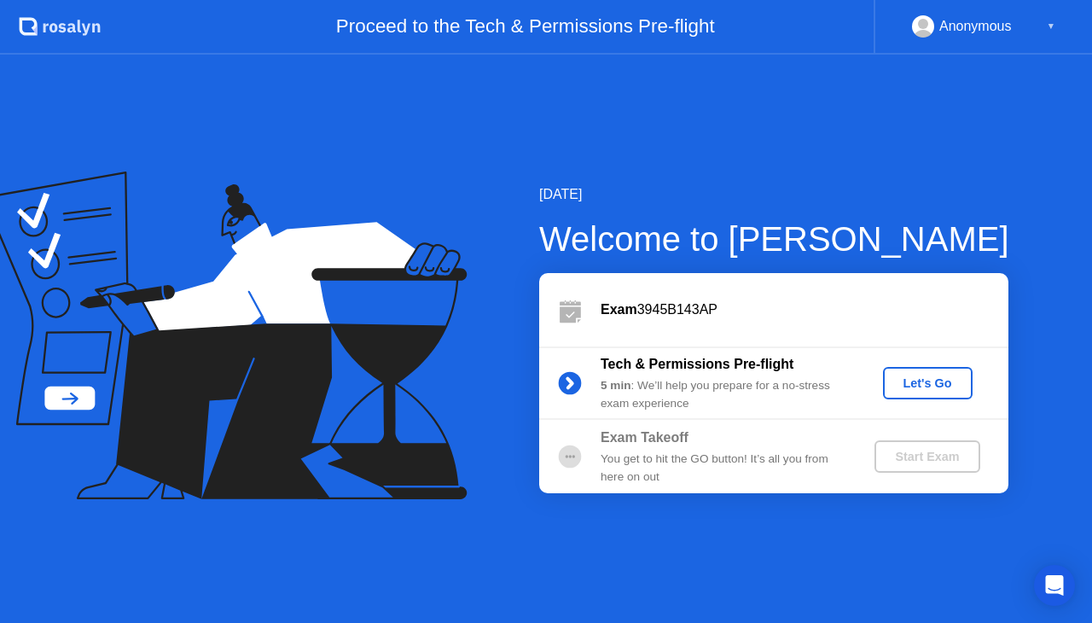
click at [926, 380] on div "Let's Go" at bounding box center [928, 383] width 76 height 14
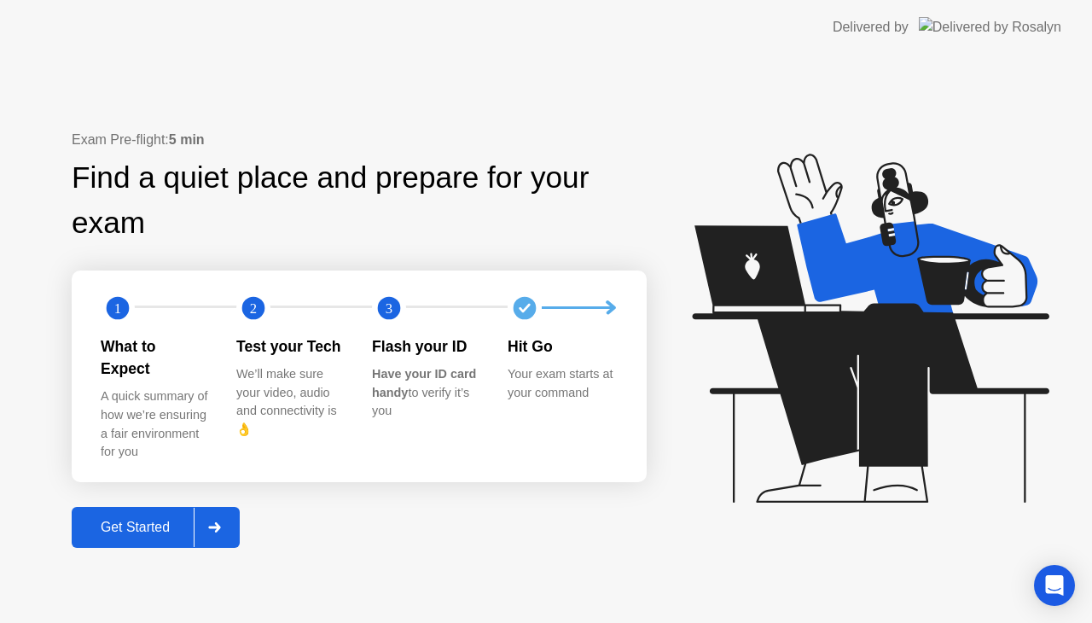
click at [225, 512] on div at bounding box center [214, 526] width 41 height 39
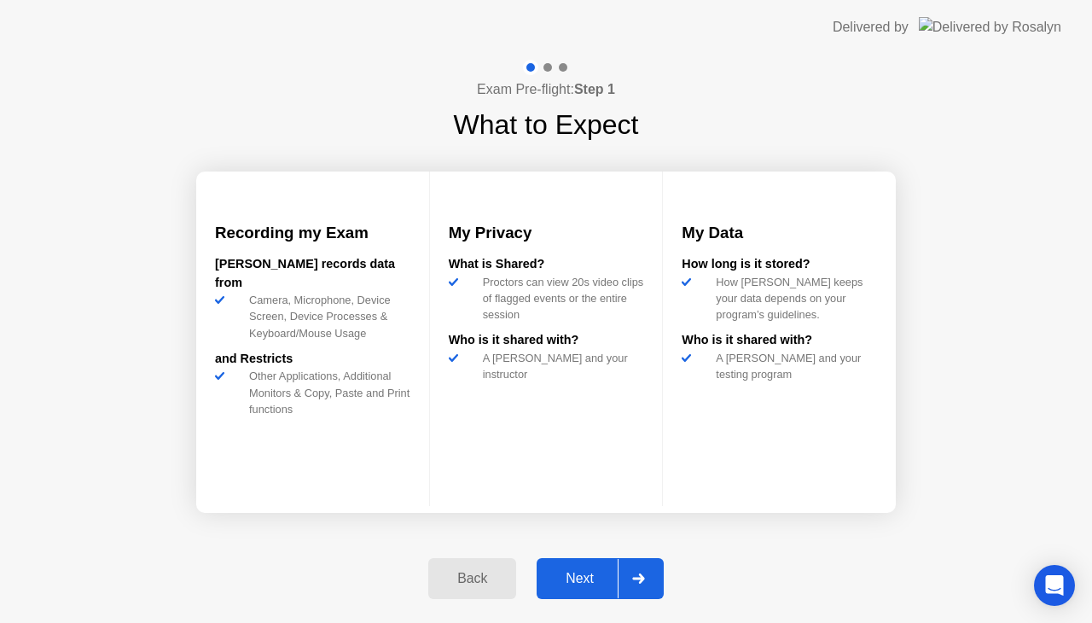
click at [588, 579] on div "Next" at bounding box center [580, 578] width 76 height 15
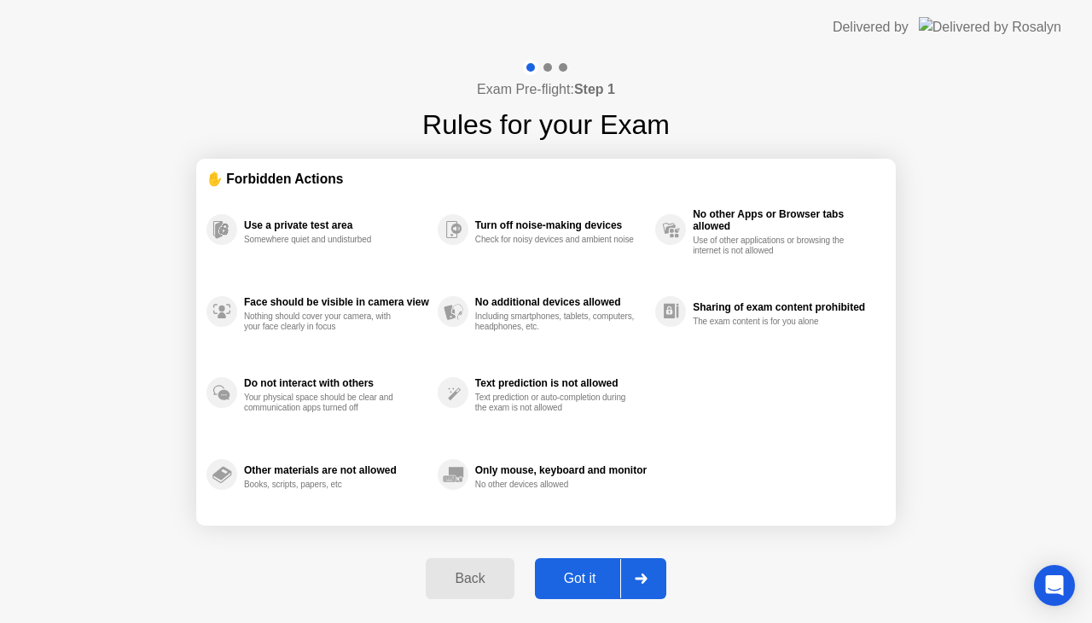
click at [588, 579] on div "Got it" at bounding box center [580, 578] width 80 height 15
select select "**********"
select select "*******"
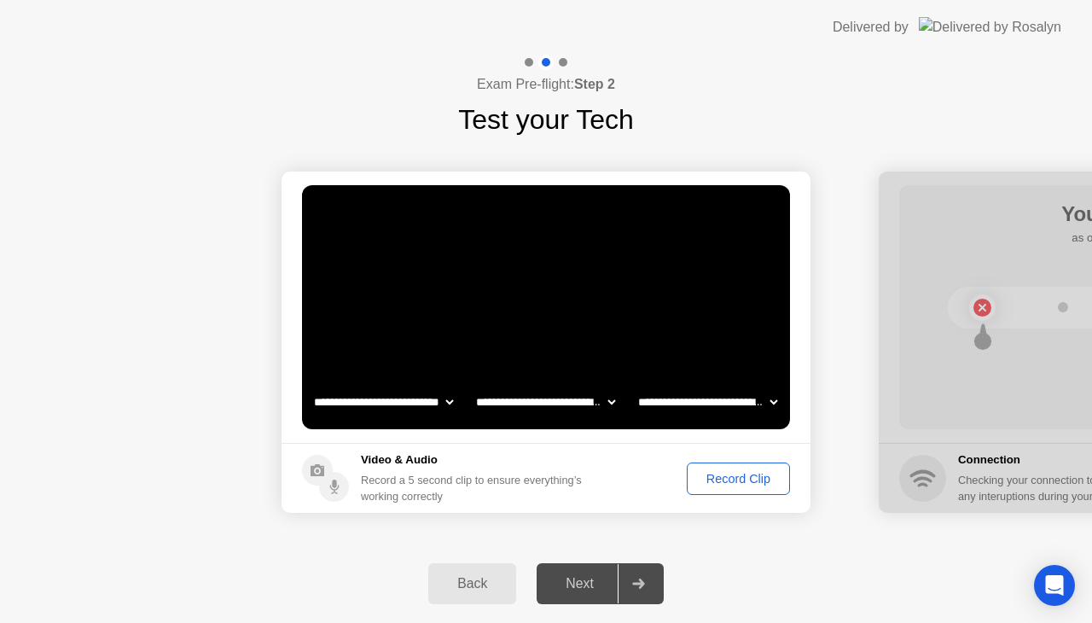
click at [743, 474] on div "Record Clip" at bounding box center [738, 479] width 91 height 14
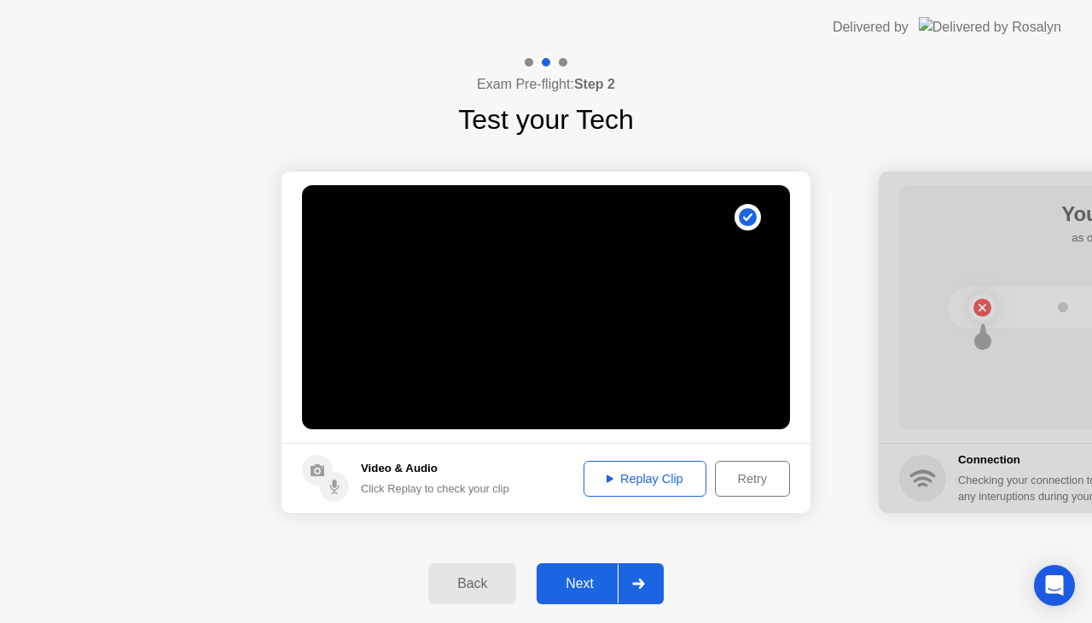
click at [641, 481] on div "Replay Clip" at bounding box center [644, 479] width 111 height 14
click at [588, 587] on div "Next" at bounding box center [580, 583] width 76 height 15
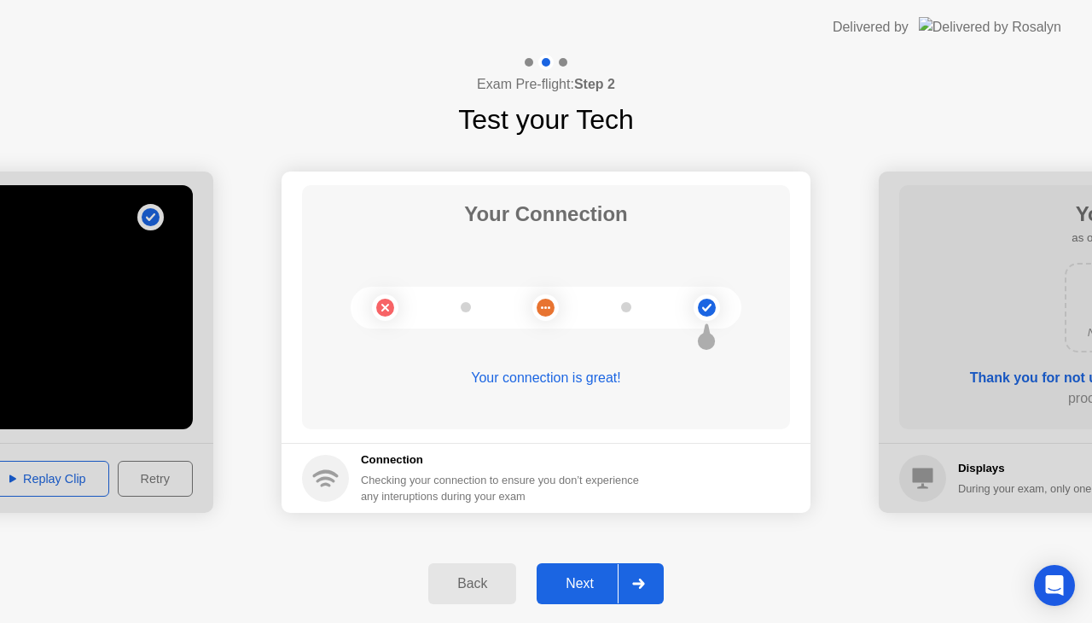
click at [588, 587] on div "Next" at bounding box center [580, 583] width 76 height 15
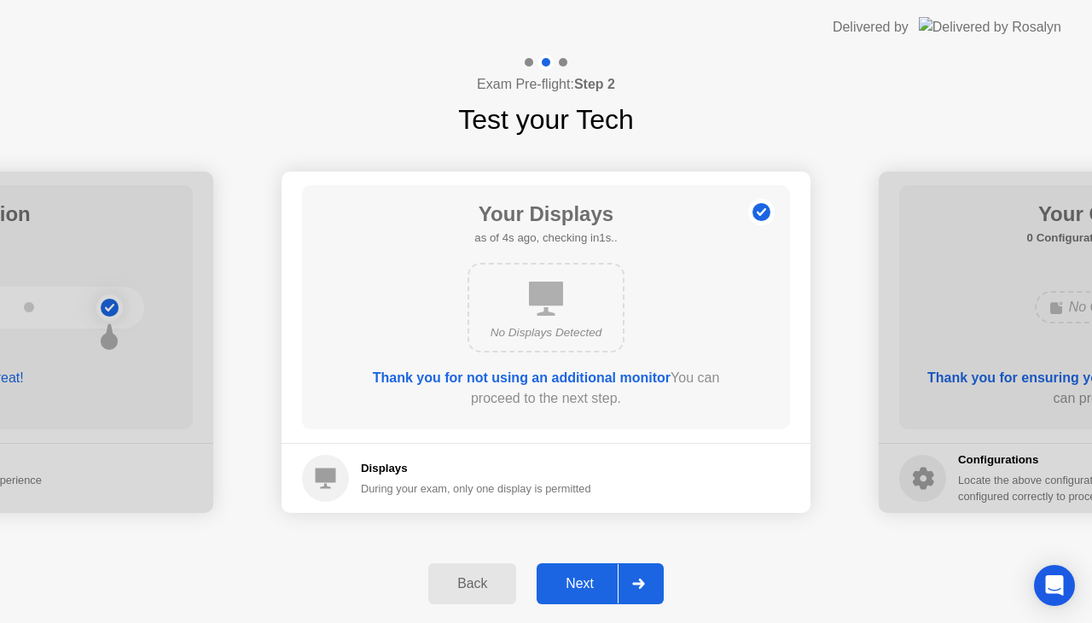
click at [588, 587] on div "Next" at bounding box center [580, 583] width 76 height 15
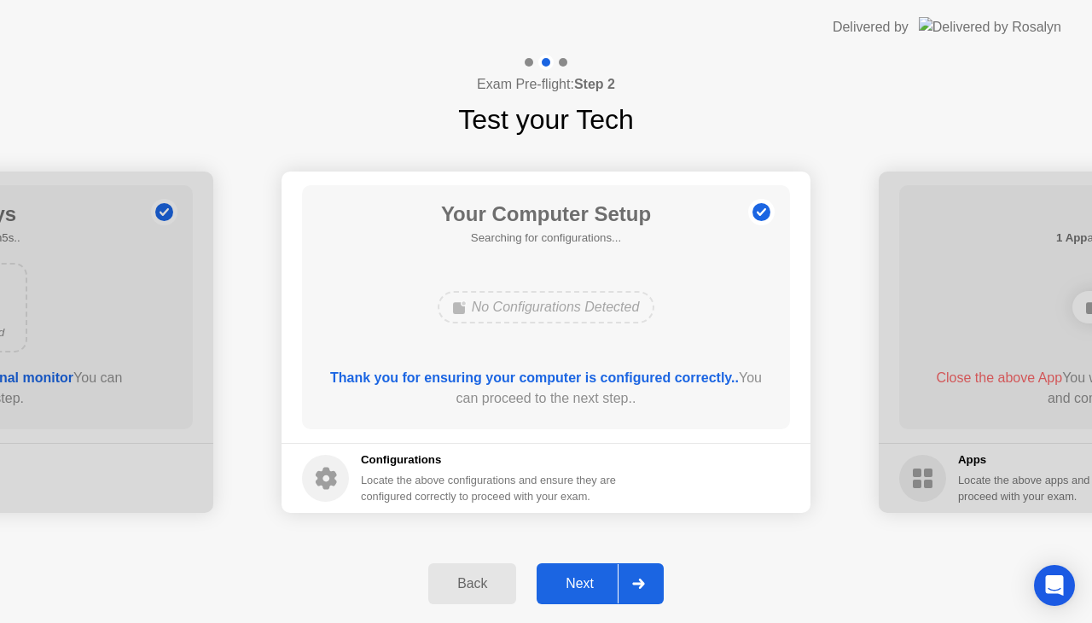
click at [588, 587] on div "Next" at bounding box center [580, 583] width 76 height 15
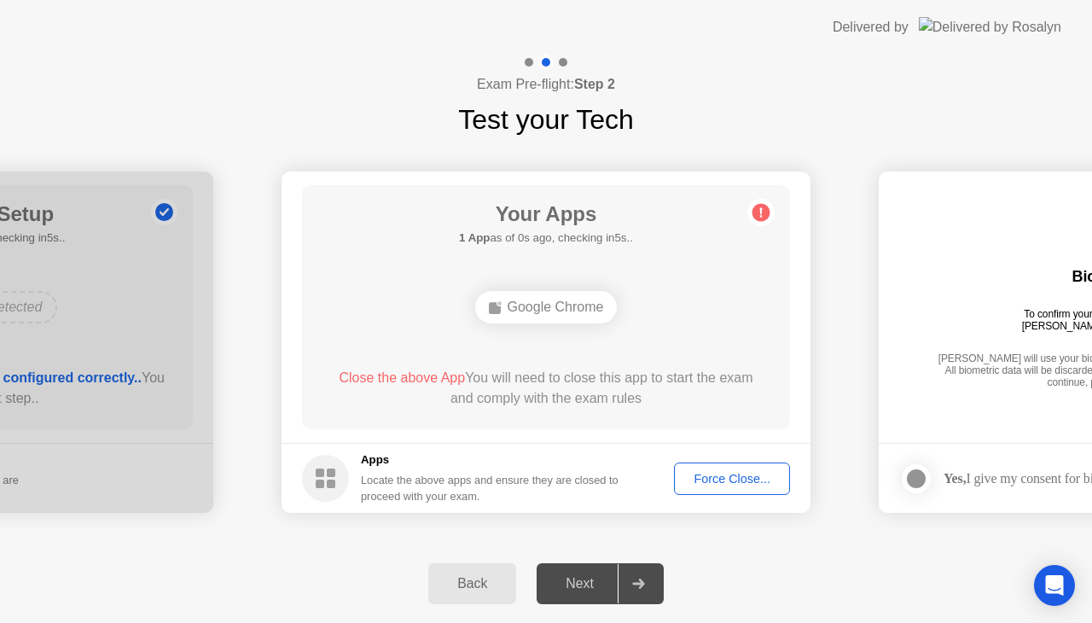
click at [722, 480] on div "Force Close..." at bounding box center [732, 479] width 104 height 14
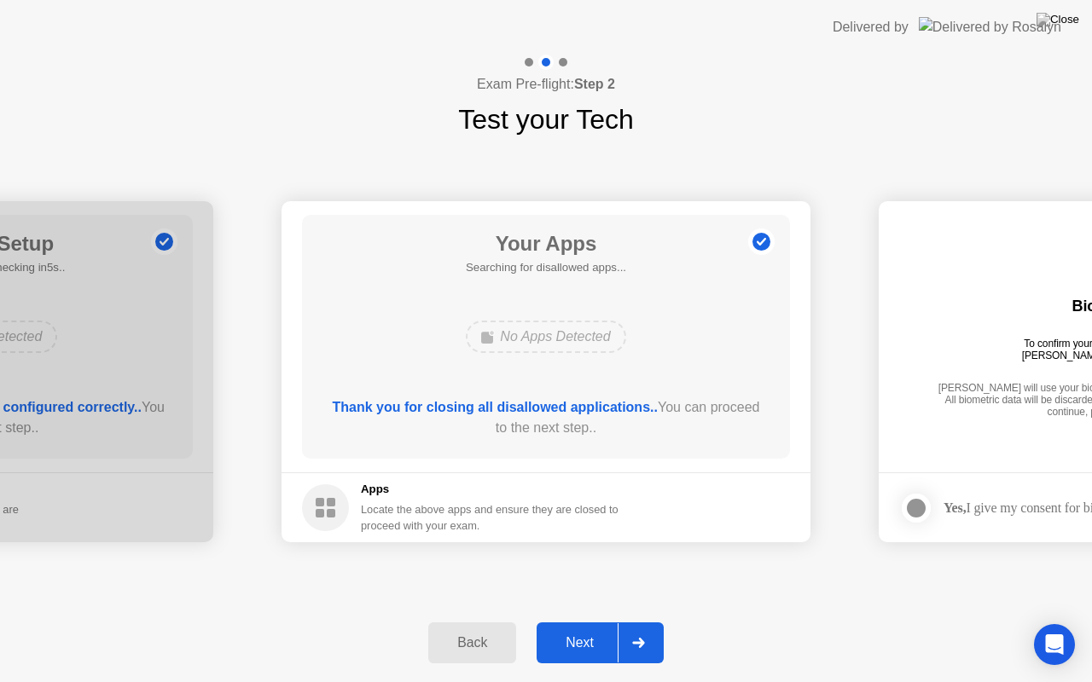
click at [586, 622] on div "Next" at bounding box center [580, 642] width 76 height 15
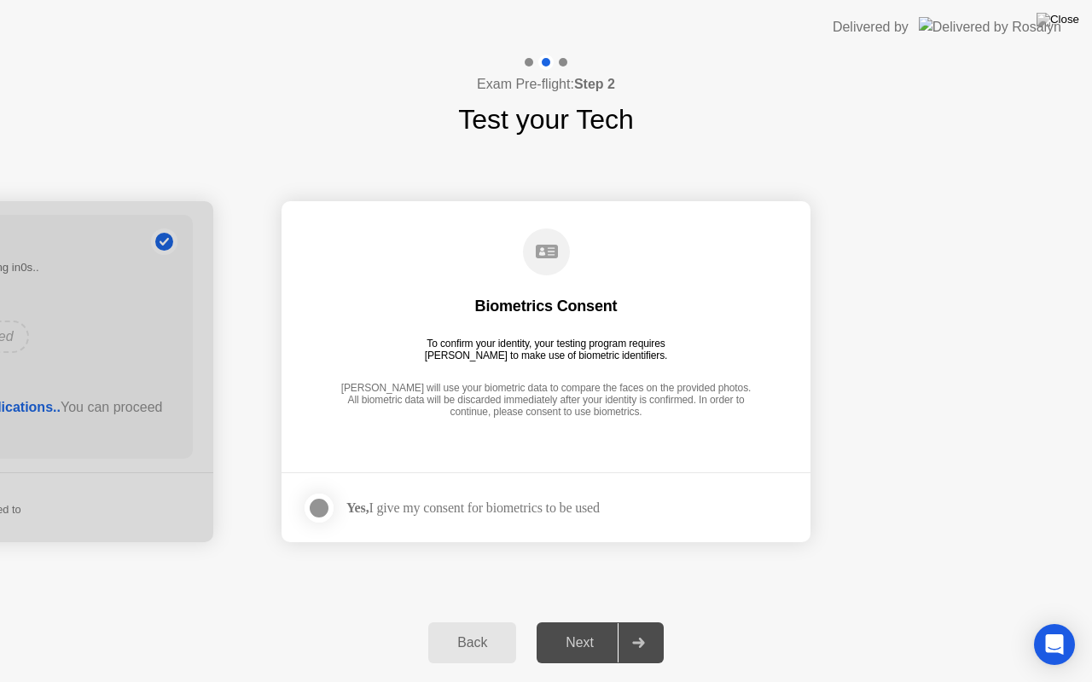
click at [322, 505] on div at bounding box center [319, 508] width 20 height 20
click at [578, 622] on div "Next" at bounding box center [580, 642] width 76 height 15
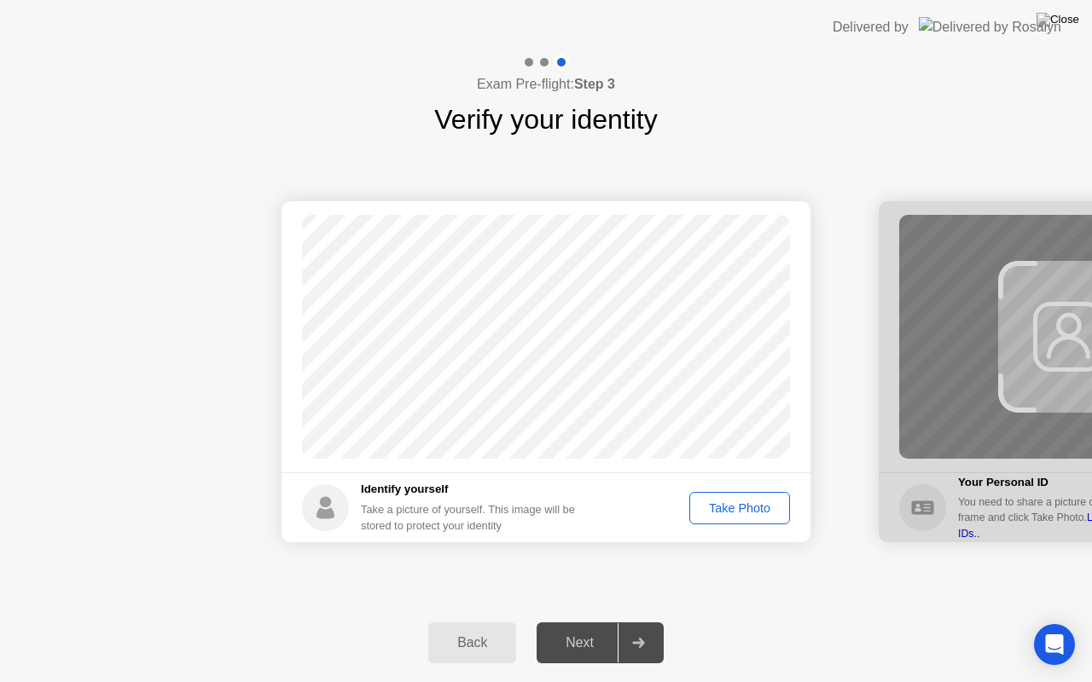
click at [735, 508] on div "Take Photo" at bounding box center [739, 508] width 89 height 14
click at [735, 508] on div "Retake" at bounding box center [750, 508] width 67 height 14
click at [735, 508] on div "Take Photo" at bounding box center [739, 508] width 89 height 14
click at [594, 622] on div "Next" at bounding box center [580, 642] width 76 height 15
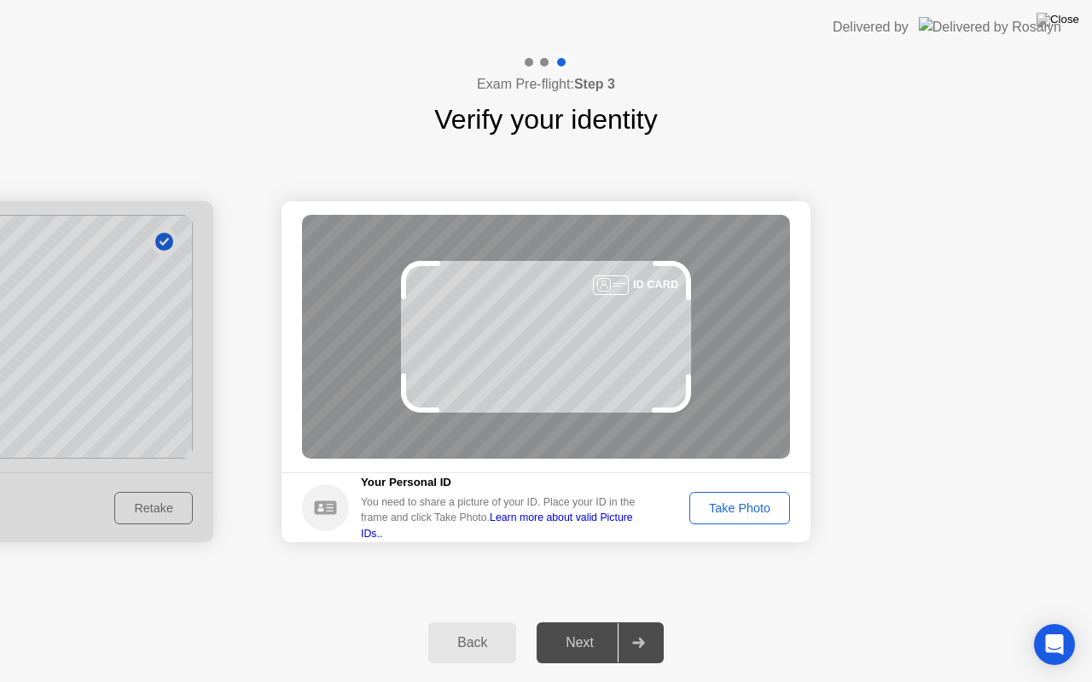
click at [733, 501] on div "Take Photo" at bounding box center [739, 508] width 89 height 14
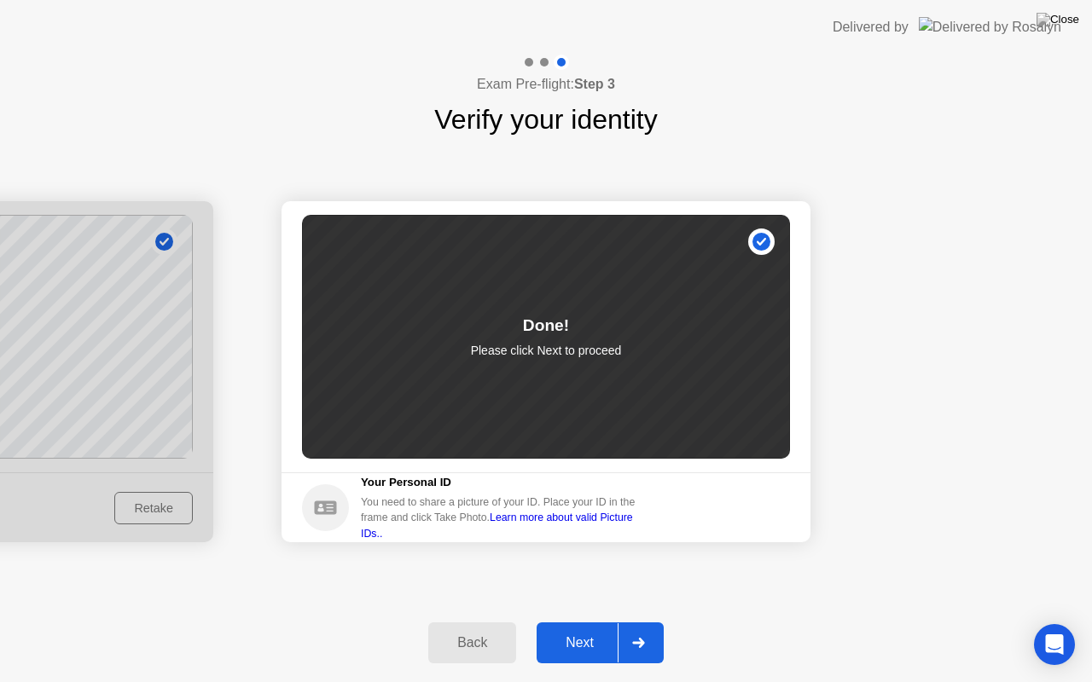
click at [575, 622] on div "Next" at bounding box center [580, 642] width 76 height 15
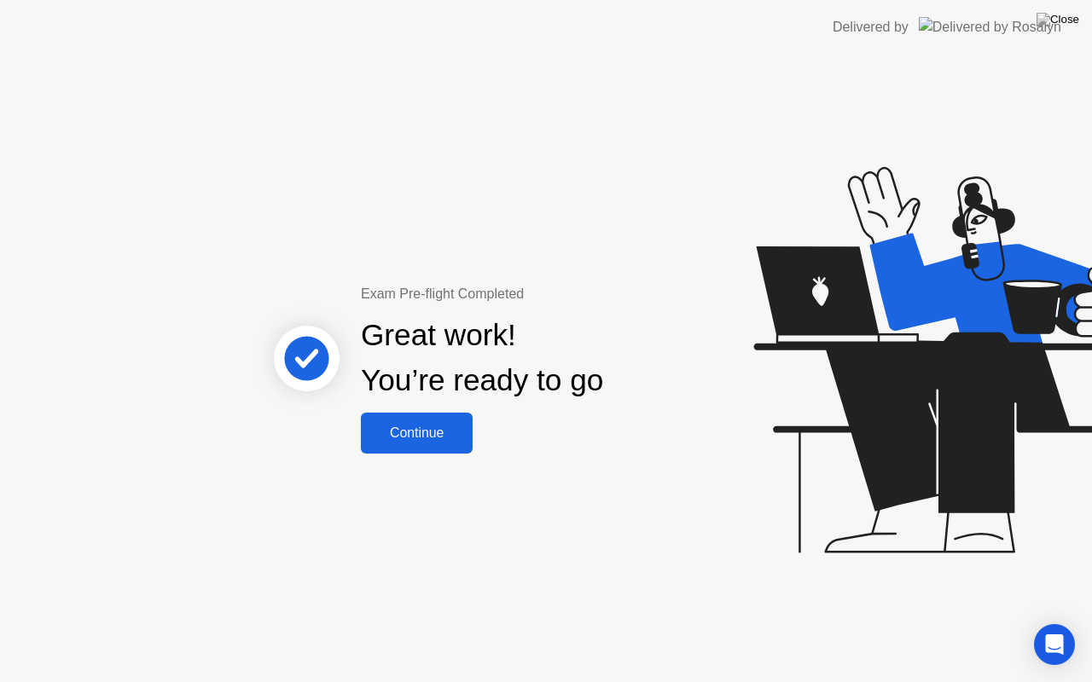
click at [437, 435] on div "Continue" at bounding box center [416, 433] width 101 height 15
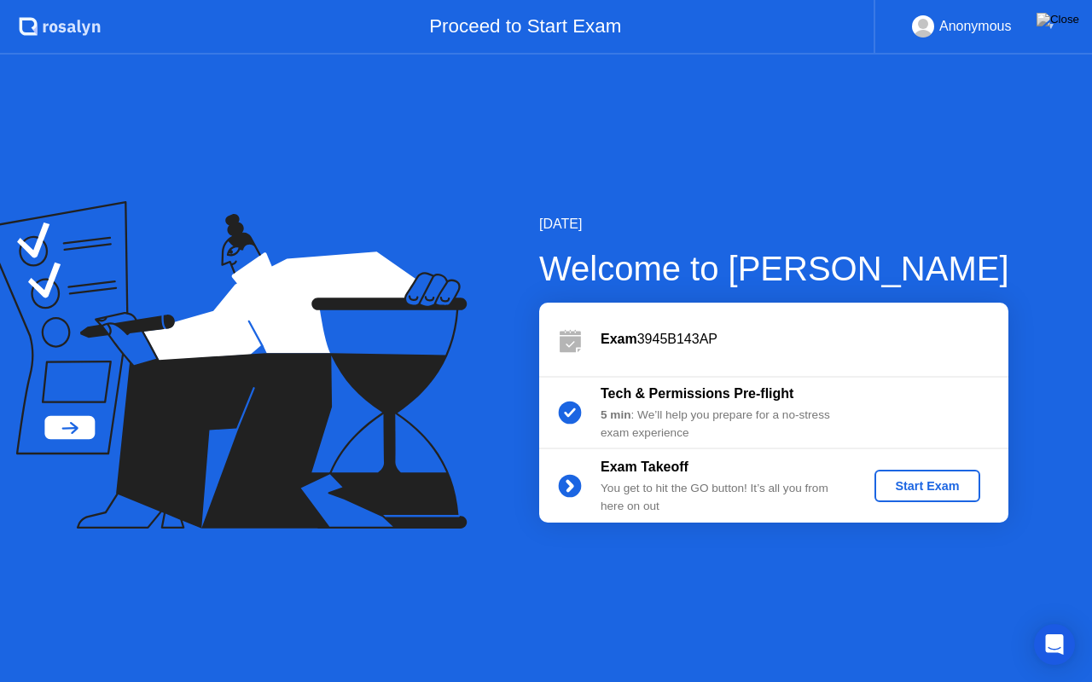
click at [930, 481] on div "Start Exam" at bounding box center [926, 486] width 91 height 14
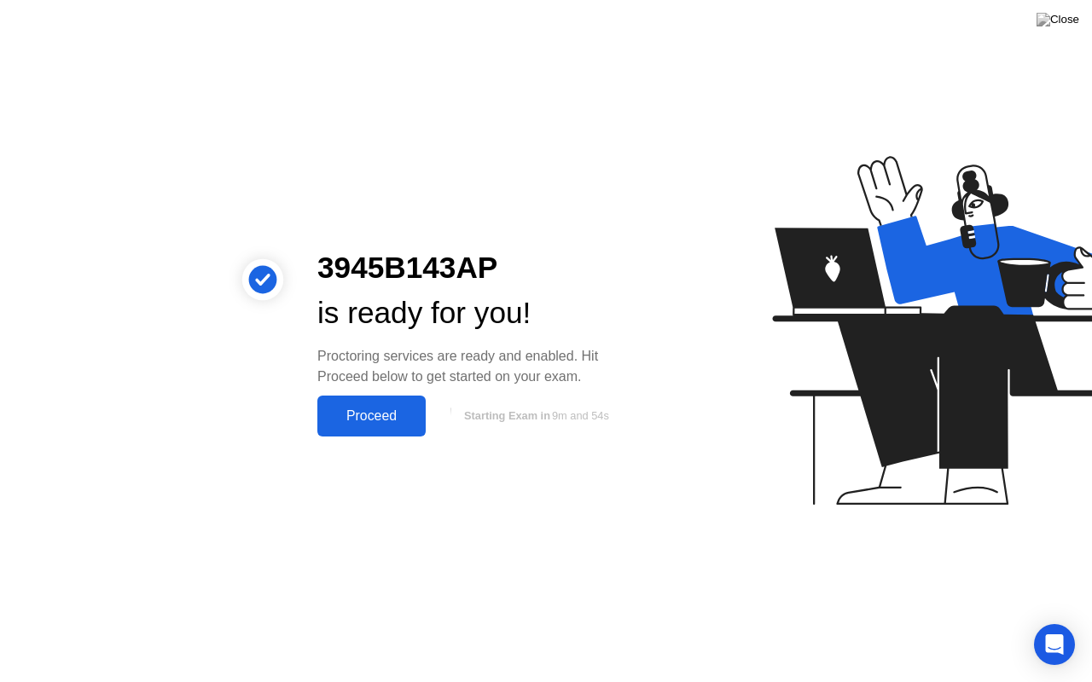
click at [380, 417] on div "Proceed" at bounding box center [371, 416] width 98 height 15
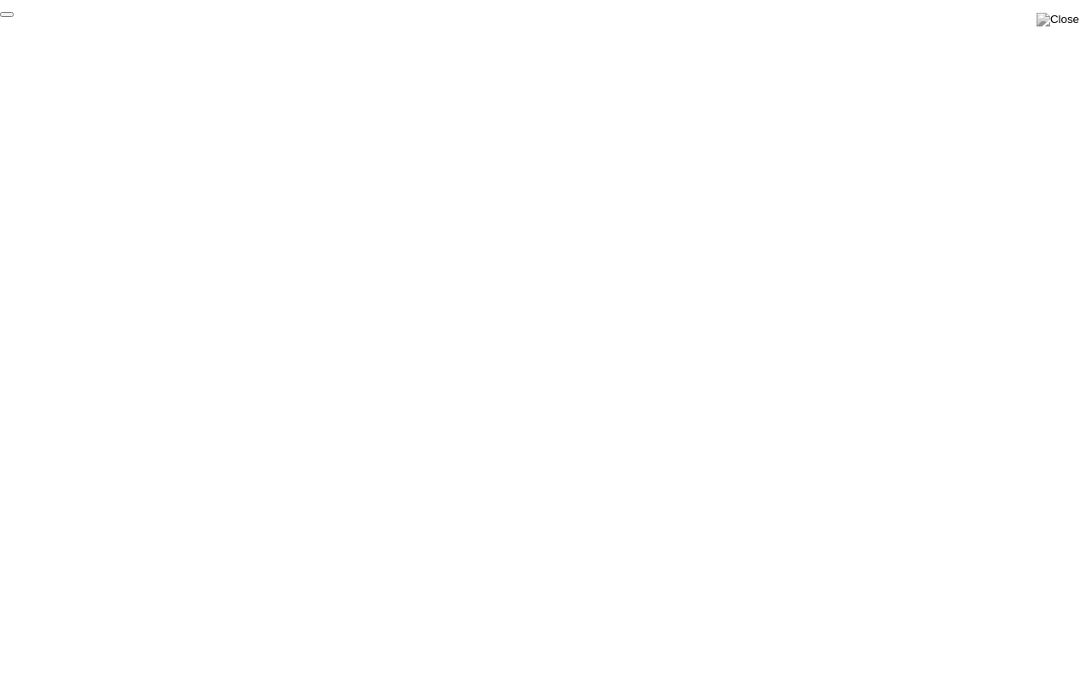
click div "End Proctoring Session"
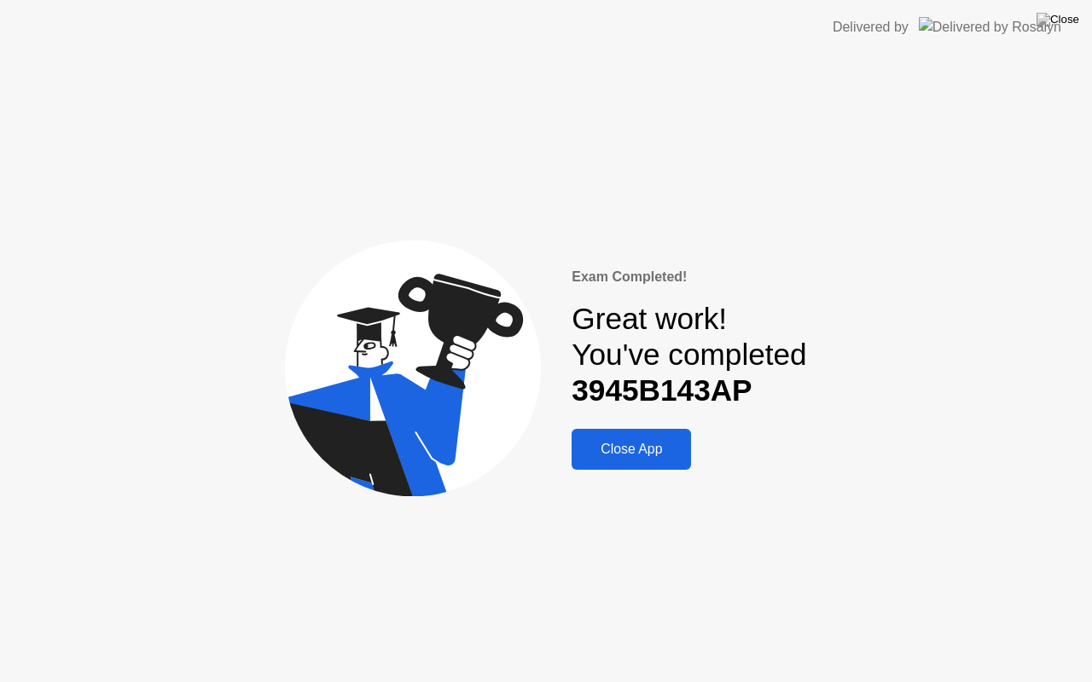
click at [628, 452] on div "Close App" at bounding box center [631, 449] width 109 height 15
